Goal: Information Seeking & Learning: Compare options

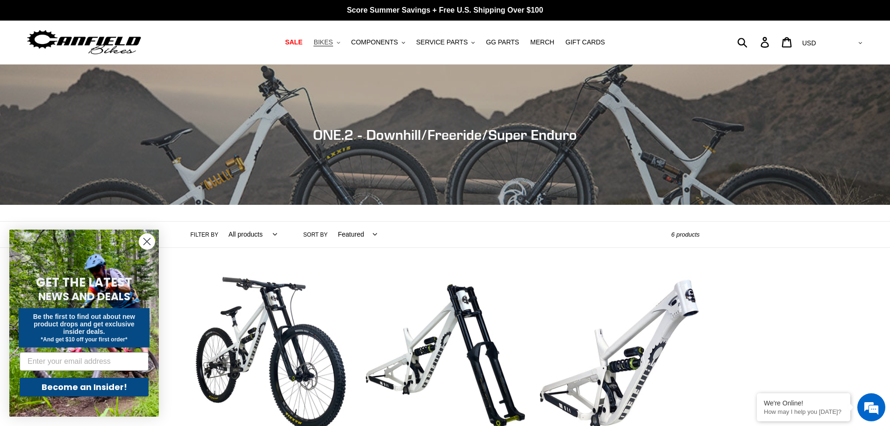
click at [333, 42] on span "BIKES" at bounding box center [323, 42] width 19 height 8
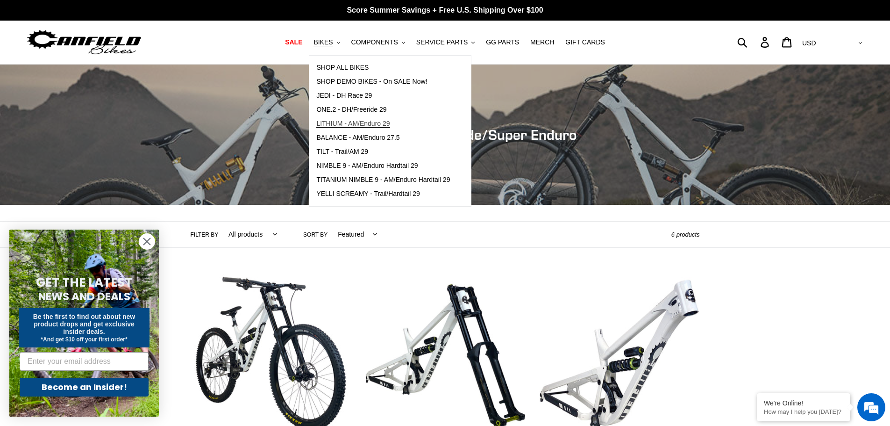
click at [348, 122] on span "LITHIUM - AM/Enduro 29" at bounding box center [352, 124] width 73 height 8
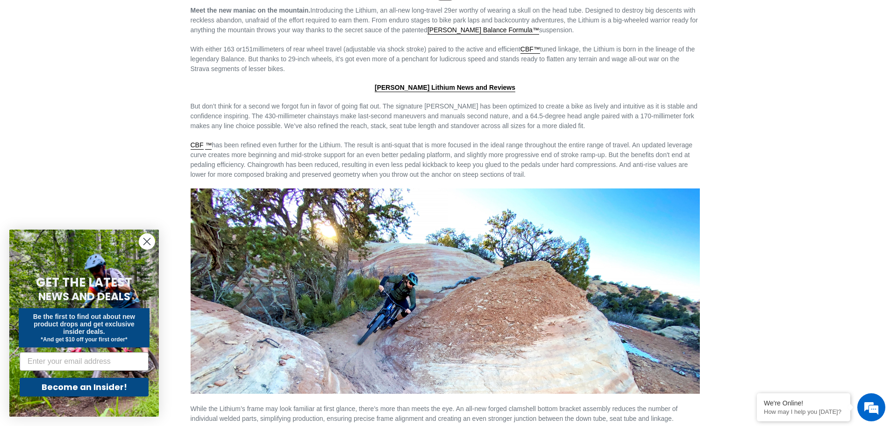
scroll to position [1542, 0]
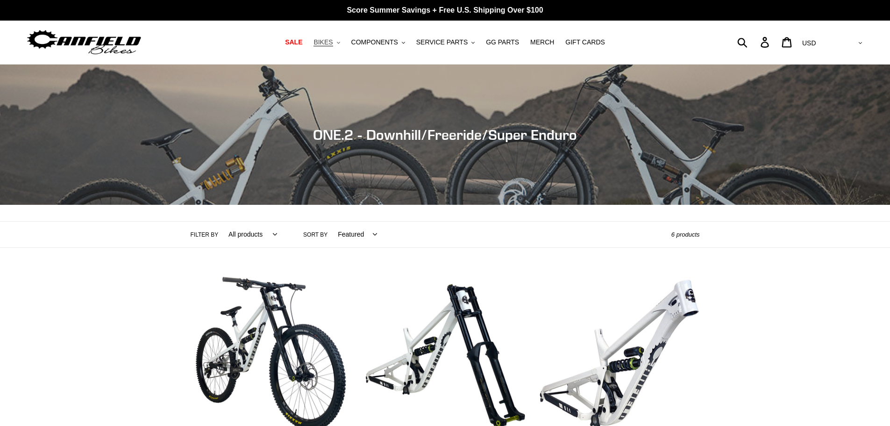
click at [333, 41] on span "BIKES" at bounding box center [323, 42] width 19 height 8
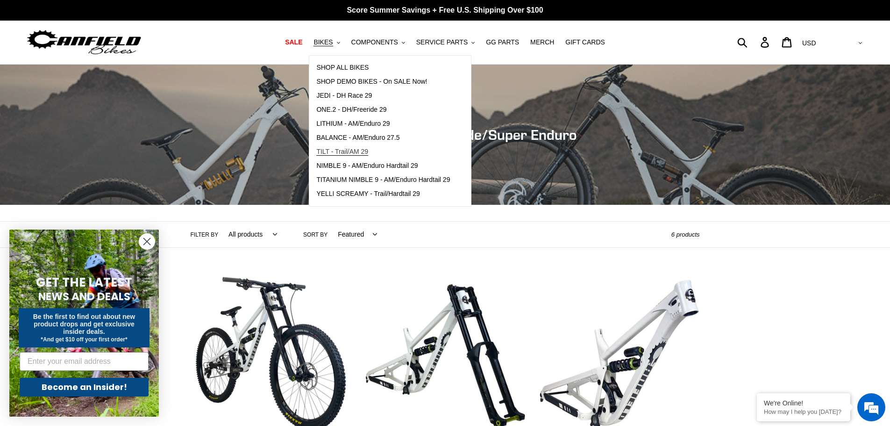
click at [368, 149] on span "TILT - Trail/AM 29" at bounding box center [342, 152] width 52 height 8
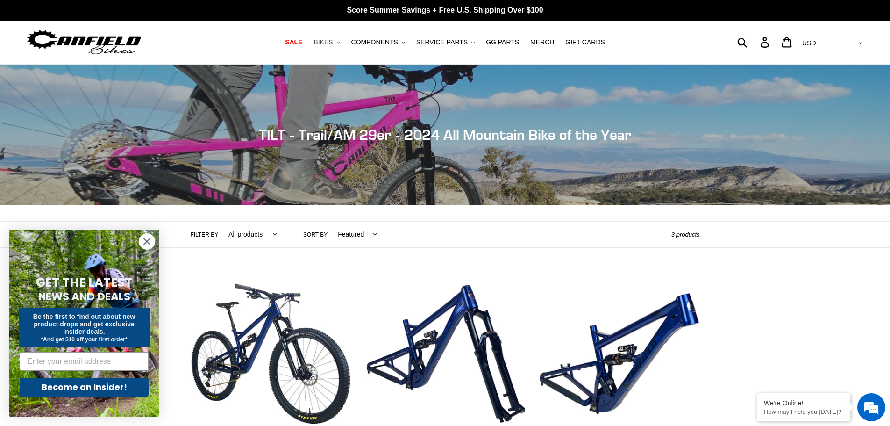
click at [331, 45] on span "BIKES" at bounding box center [323, 42] width 19 height 8
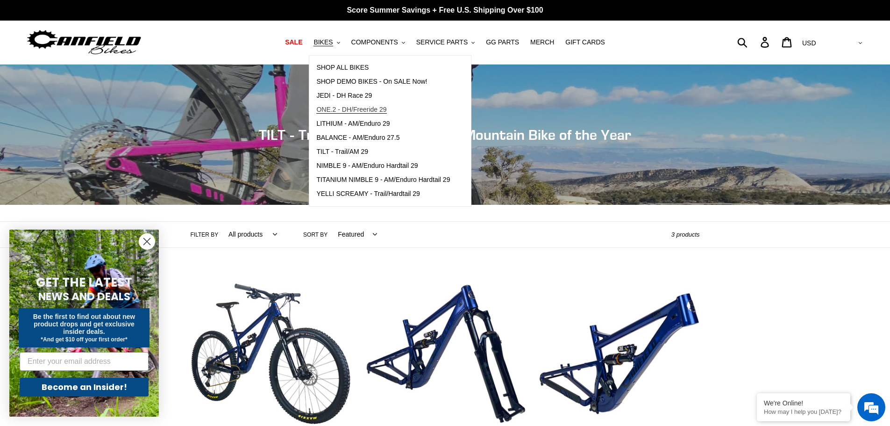
click at [350, 113] on span "ONE.2 - DH/Freeride 29" at bounding box center [351, 110] width 70 height 8
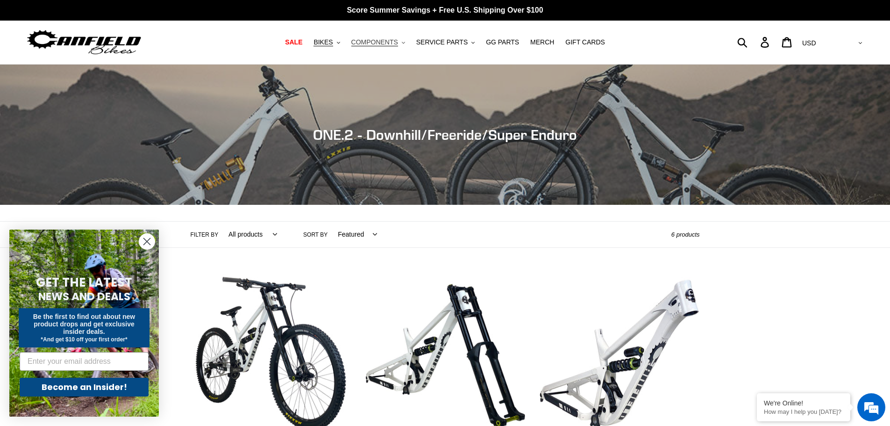
click at [378, 43] on span "COMPONENTS" at bounding box center [374, 42] width 47 height 8
click at [333, 42] on span "BIKES" at bounding box center [323, 42] width 19 height 8
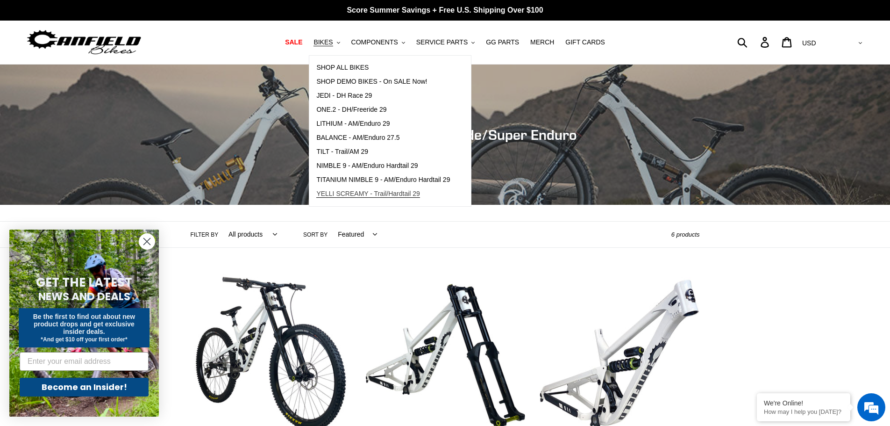
click at [370, 194] on span "YELLI SCREAMY - Trail/Hardtail 29" at bounding box center [368, 194] width 104 height 8
